Goal: Task Accomplishment & Management: Manage account settings

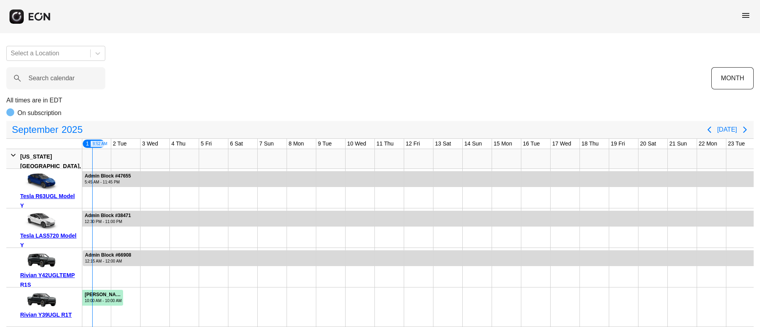
click at [746, 11] on span "menu" at bounding box center [746, 16] width 10 height 10
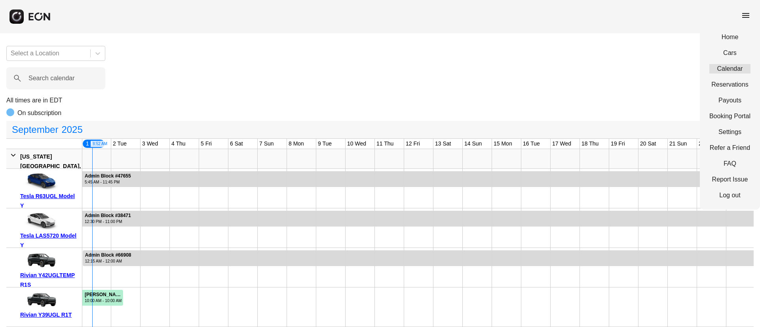
click at [731, 71] on link "Calendar" at bounding box center [730, 69] width 41 height 10
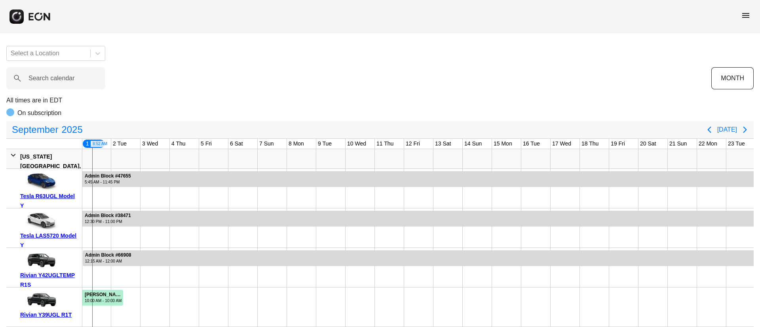
click at [744, 11] on span "menu" at bounding box center [746, 16] width 10 height 10
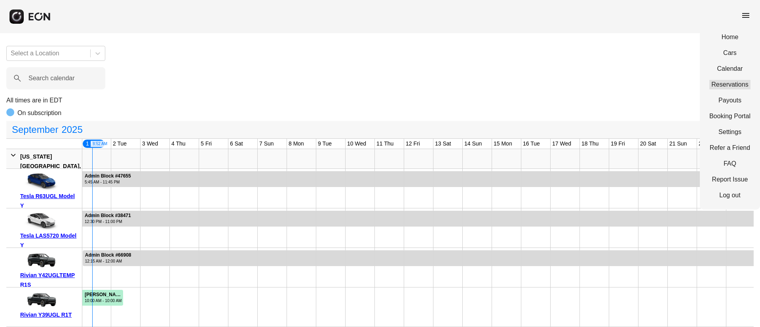
click at [736, 80] on link "Reservations" at bounding box center [730, 85] width 41 height 10
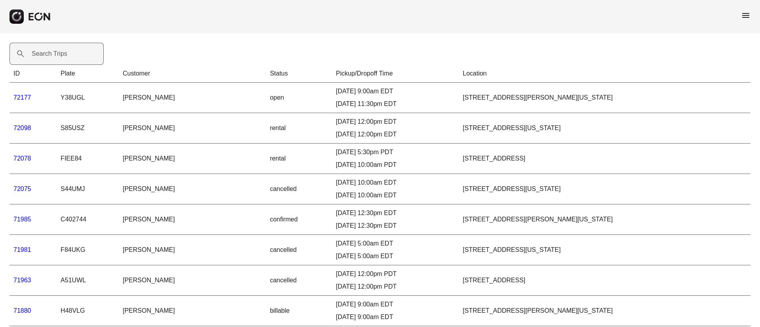
click at [33, 53] on label "Search Trips" at bounding box center [50, 54] width 36 height 10
click at [33, 53] on Trips "Search Trips" at bounding box center [57, 54] width 94 height 22
paste Trips "*****"
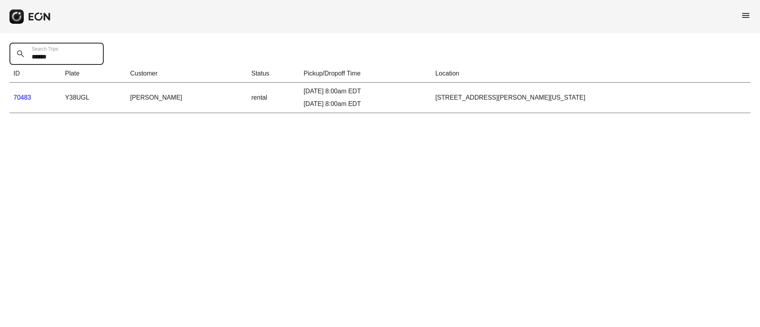
type Trips "*****"
click at [23, 98] on link "70483" at bounding box center [22, 97] width 18 height 7
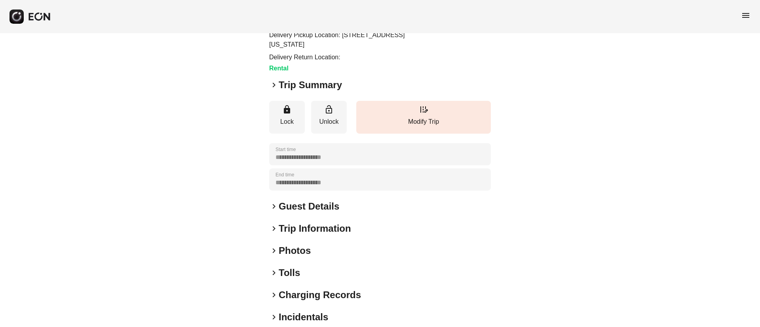
scroll to position [90, 0]
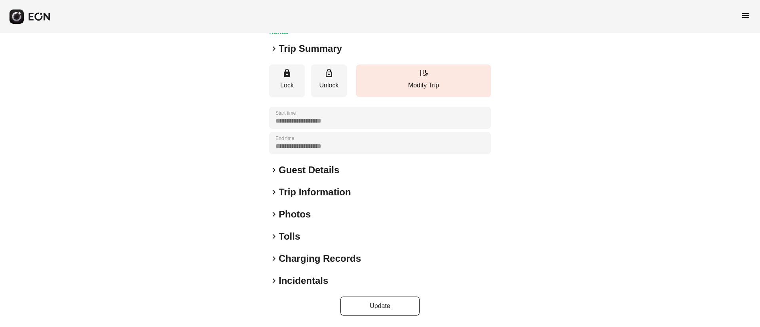
click at [310, 174] on h2 "Guest Details" at bounding box center [309, 170] width 61 height 13
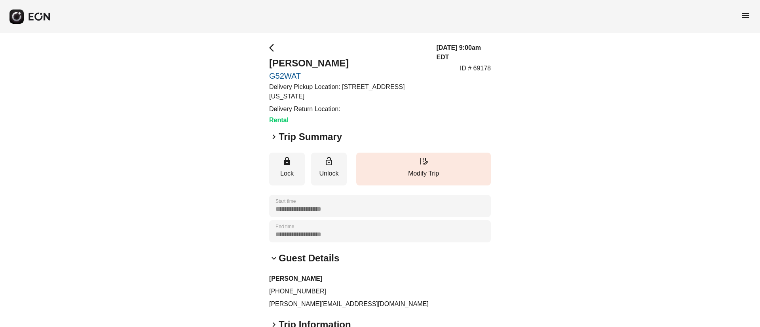
scroll to position [0, 0]
